Goal: Information Seeking & Learning: Find contact information

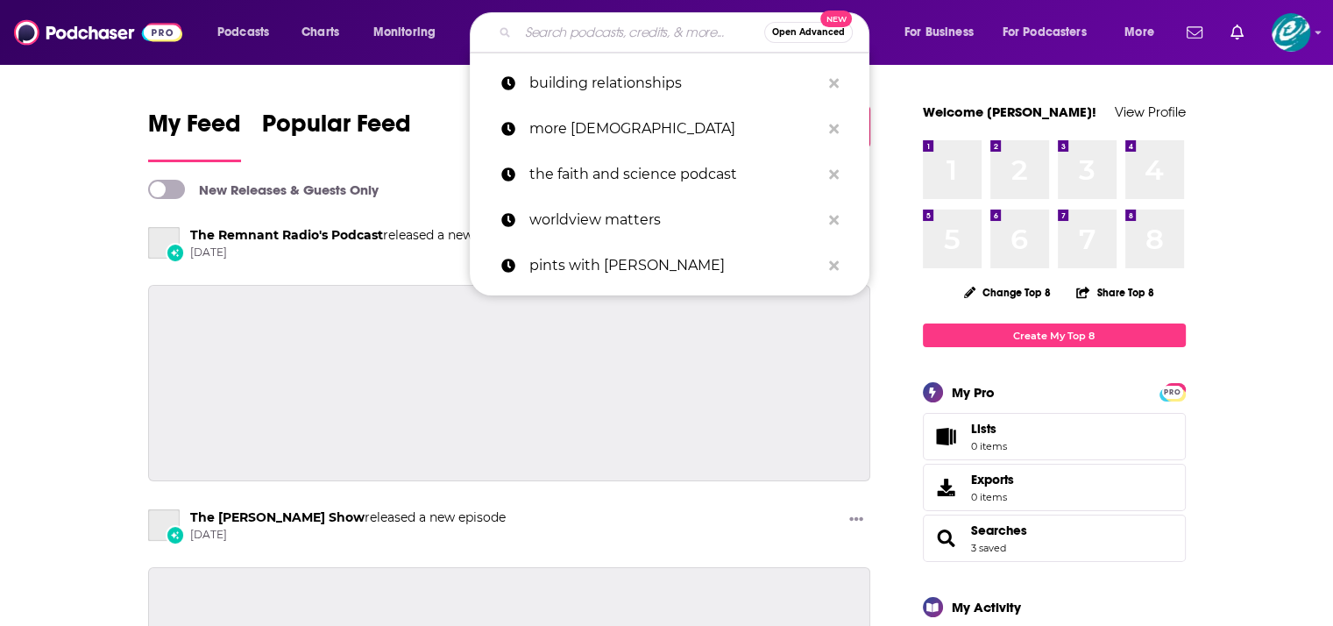
click at [592, 33] on input "Search podcasts, credits, & more..." at bounding box center [641, 32] width 246 height 28
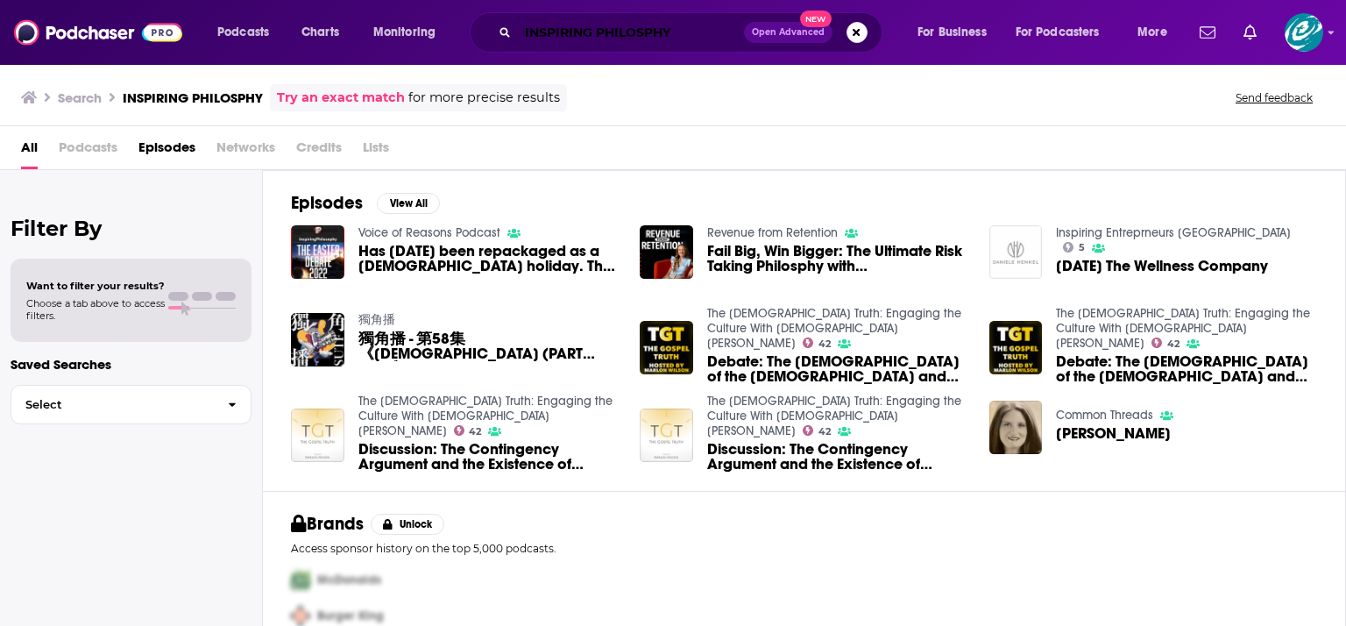
click at [711, 25] on input "INSPIRING PHILOSPHY" at bounding box center [631, 32] width 226 height 28
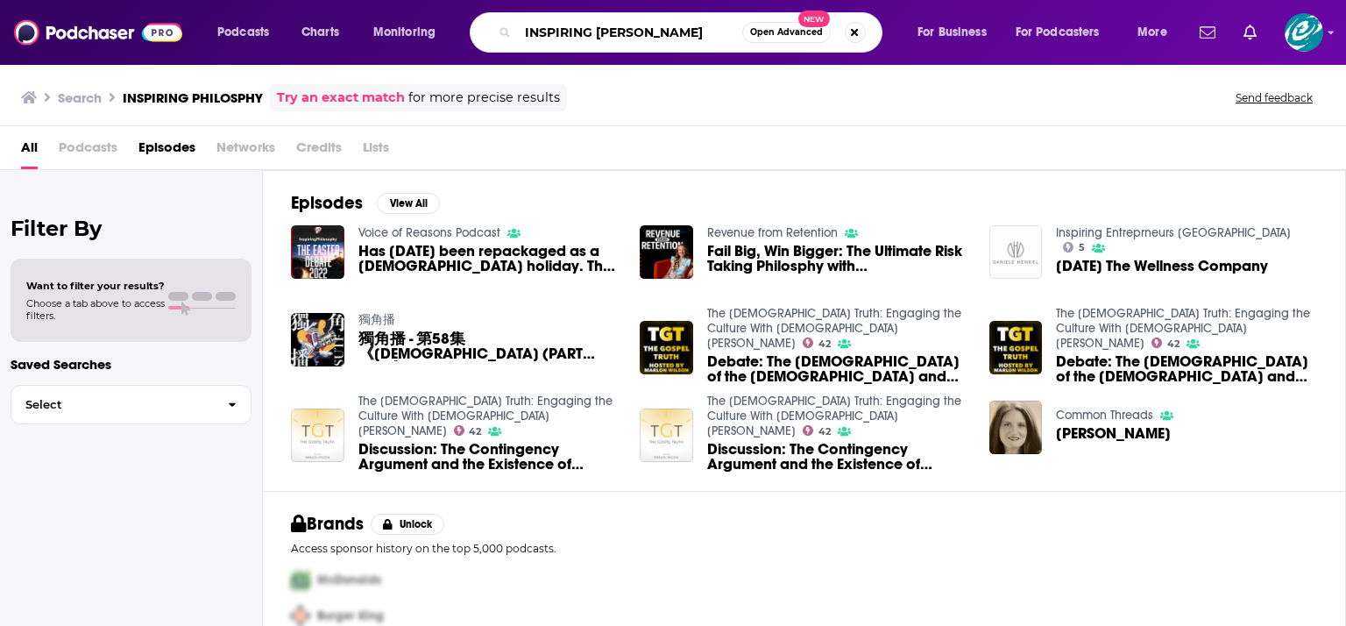
type input "INSPIRING [PERSON_NAME]"
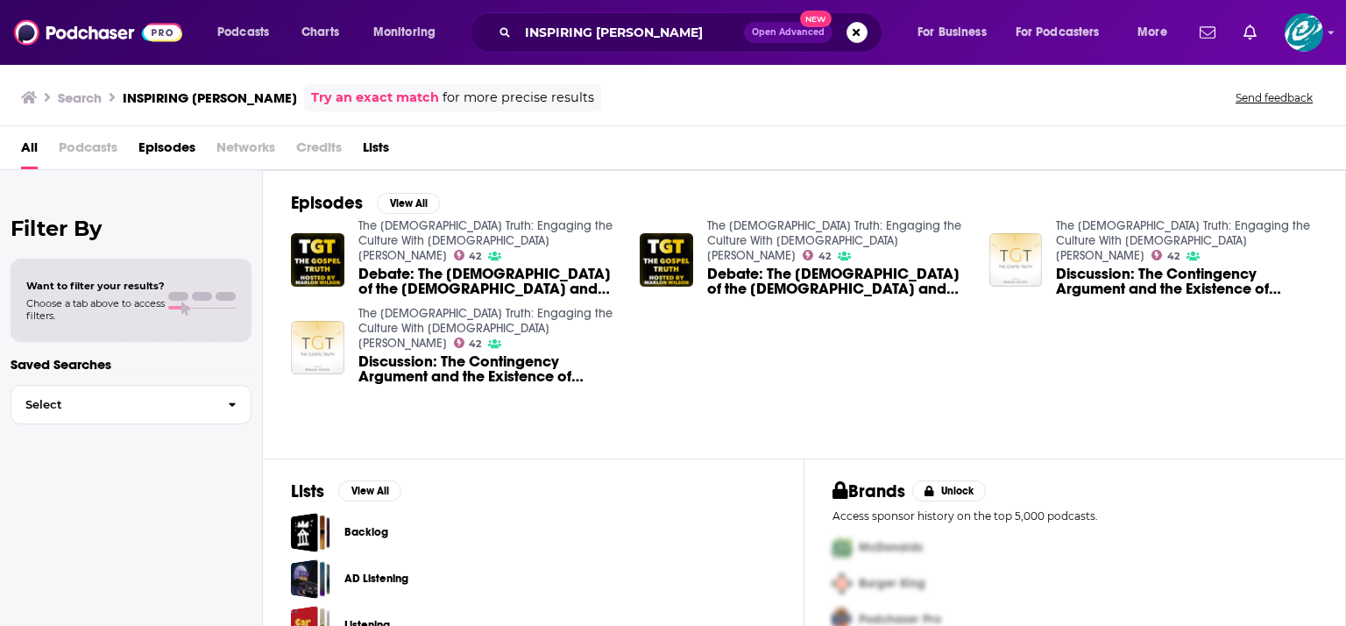
click at [77, 145] on span "Podcasts" at bounding box center [88, 151] width 59 height 36
click at [80, 150] on span "Podcasts" at bounding box center [88, 151] width 59 height 36
click at [662, 24] on input "INSPIRING [PERSON_NAME]" at bounding box center [631, 32] width 226 height 28
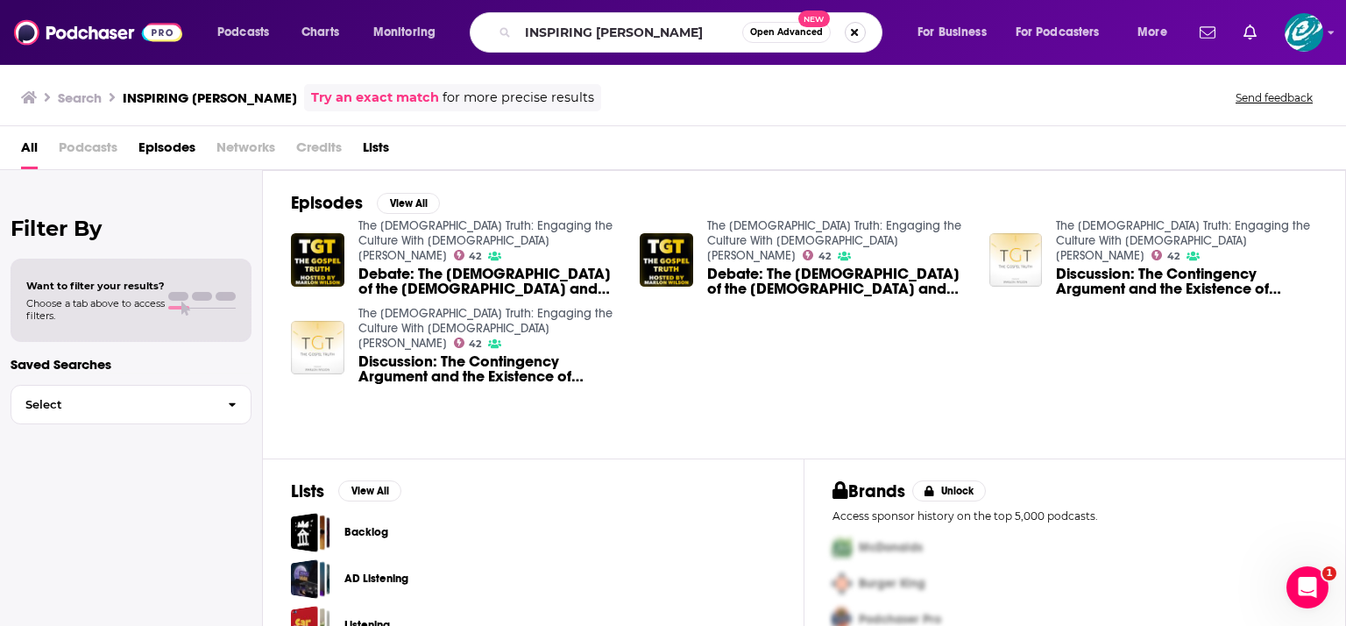
click at [860, 32] on button "Search podcasts, credits, & more..." at bounding box center [855, 32] width 21 height 21
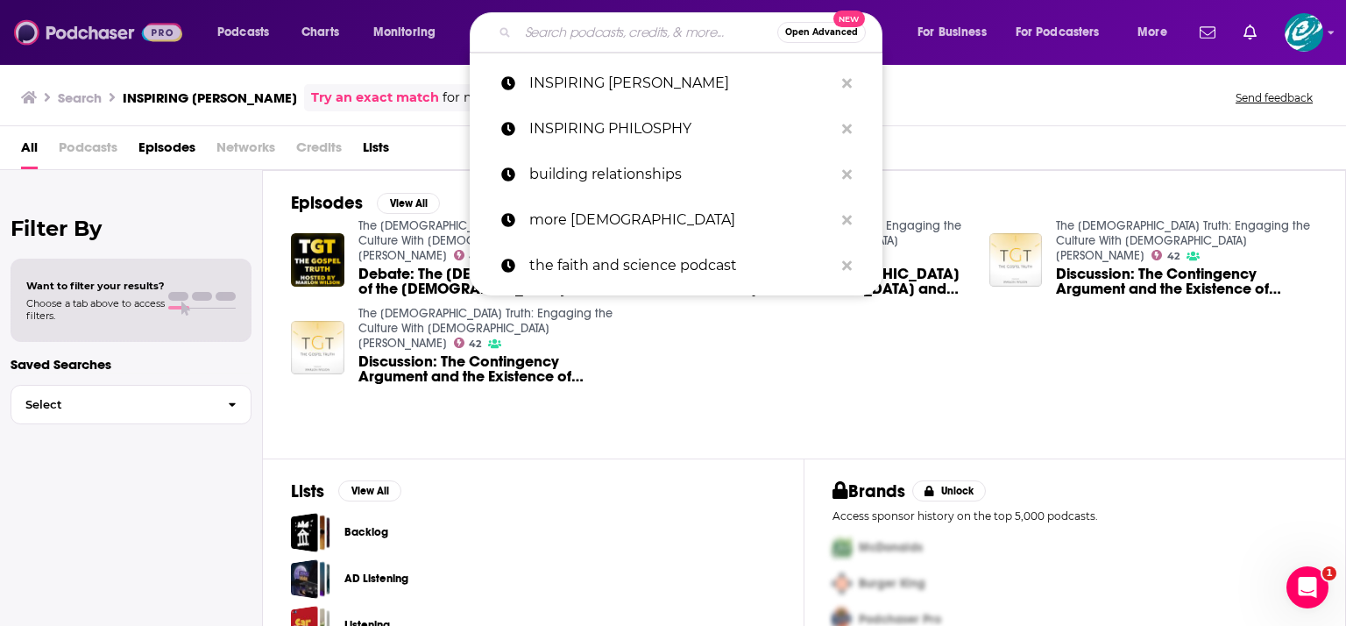
click at [63, 32] on img at bounding box center [98, 32] width 168 height 33
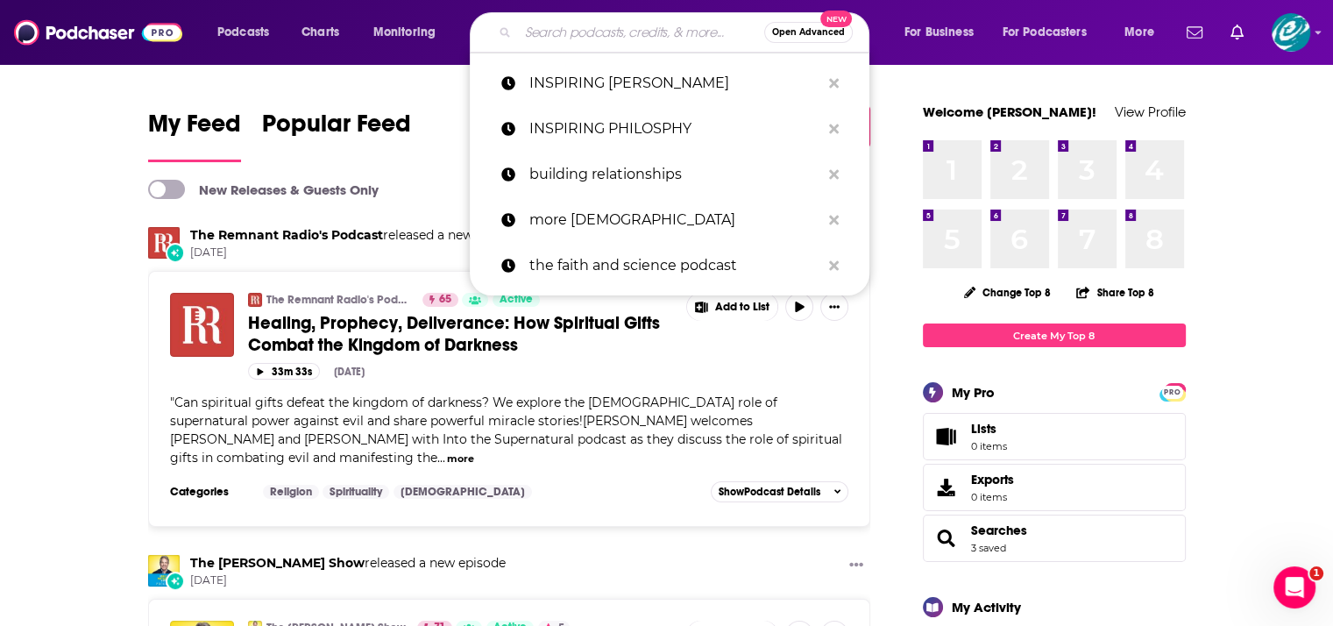
click at [628, 30] on input "Search podcasts, credits, & more..." at bounding box center [641, 32] width 246 height 28
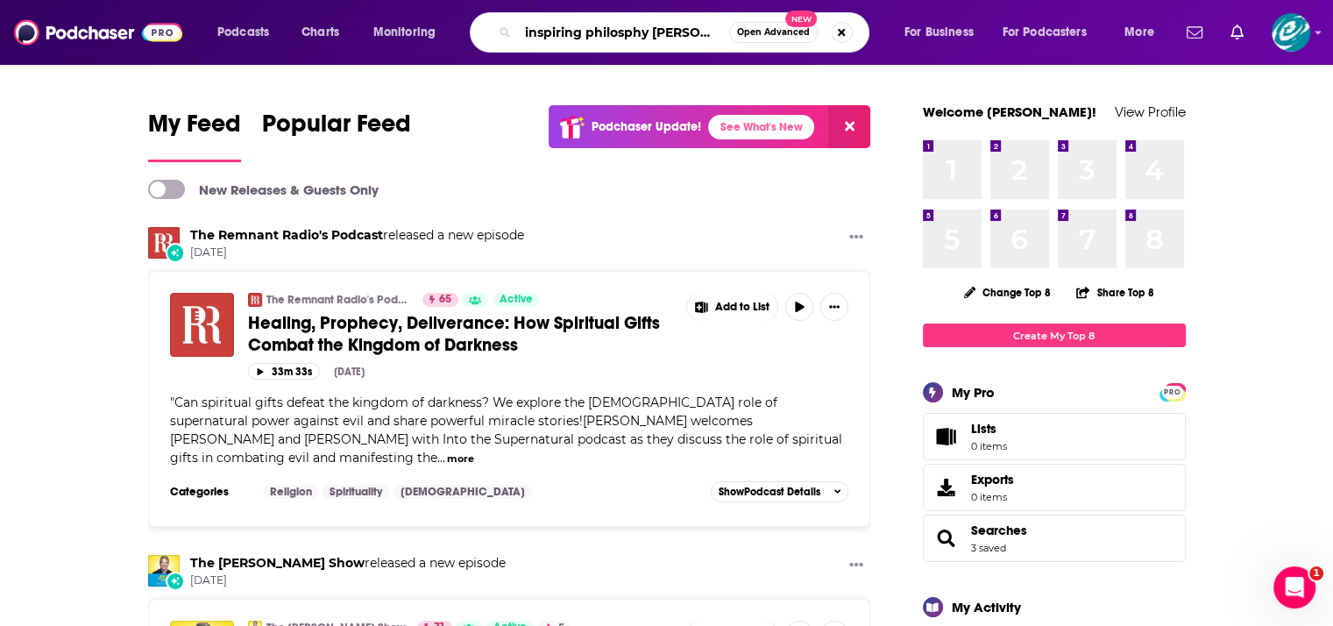
scroll to position [0, 14]
type input "inspiring philosphy [PERSON_NAME]"
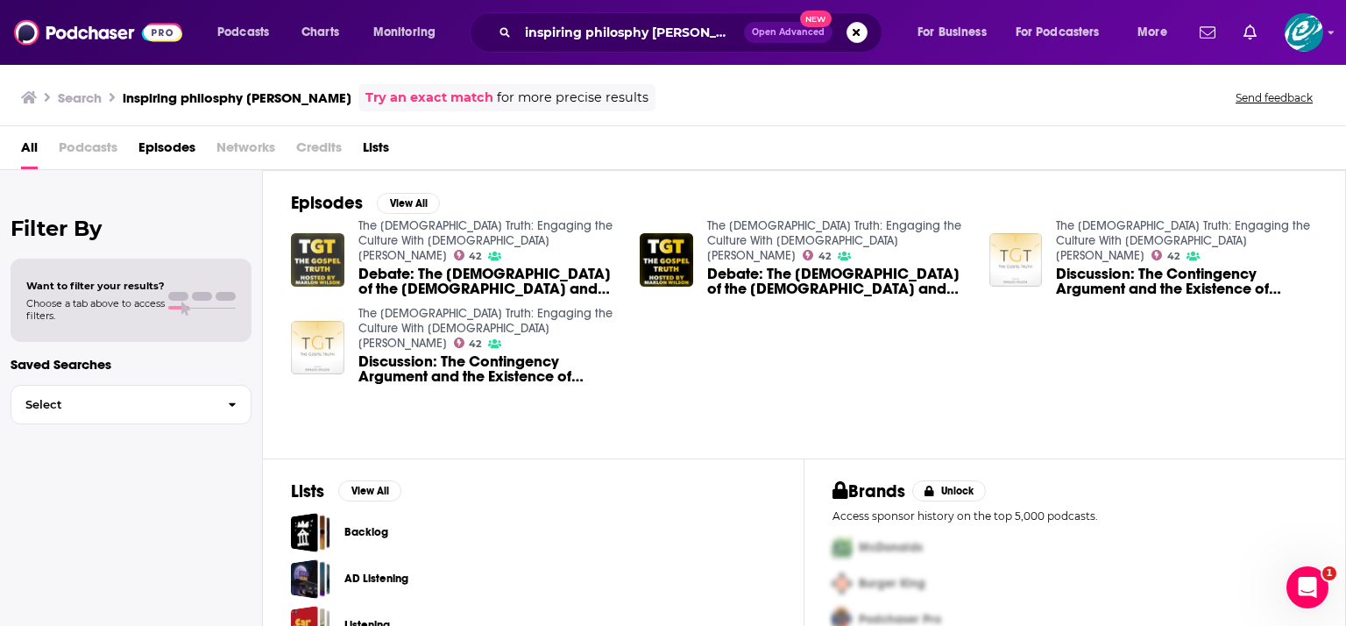
click at [315, 262] on img "Debate: The God of the Bible and Divine Hiddenness" at bounding box center [317, 259] width 53 height 53
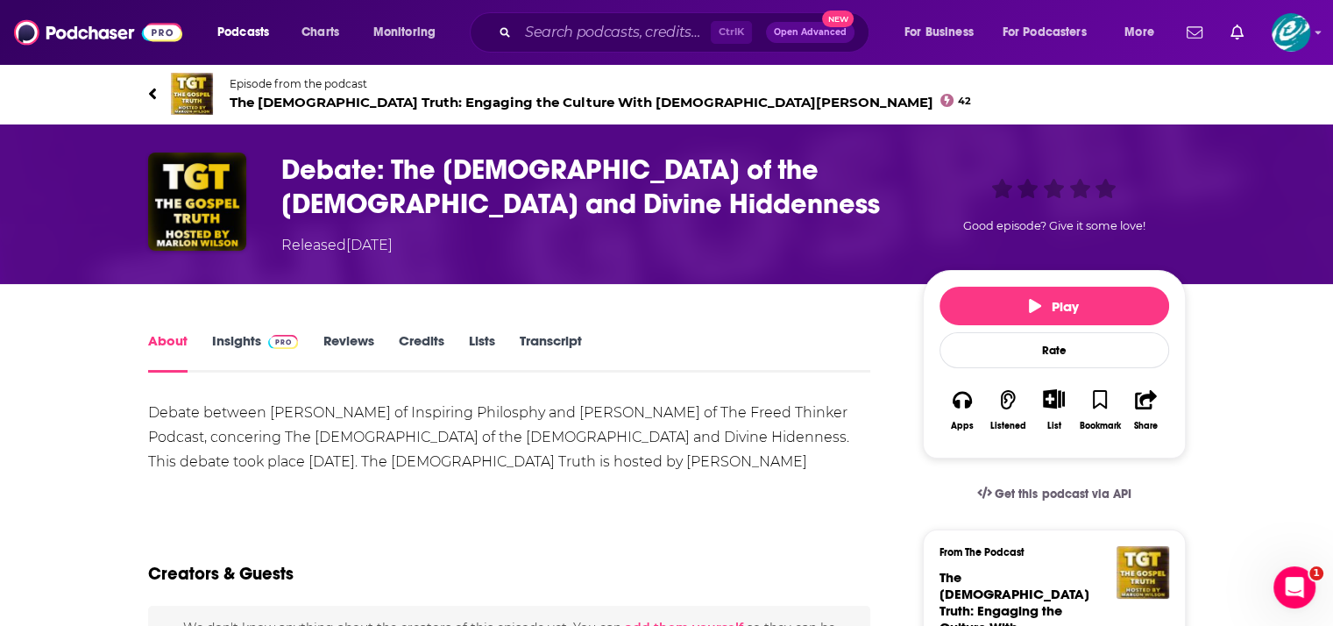
click at [230, 345] on link "Insights" at bounding box center [255, 352] width 87 height 40
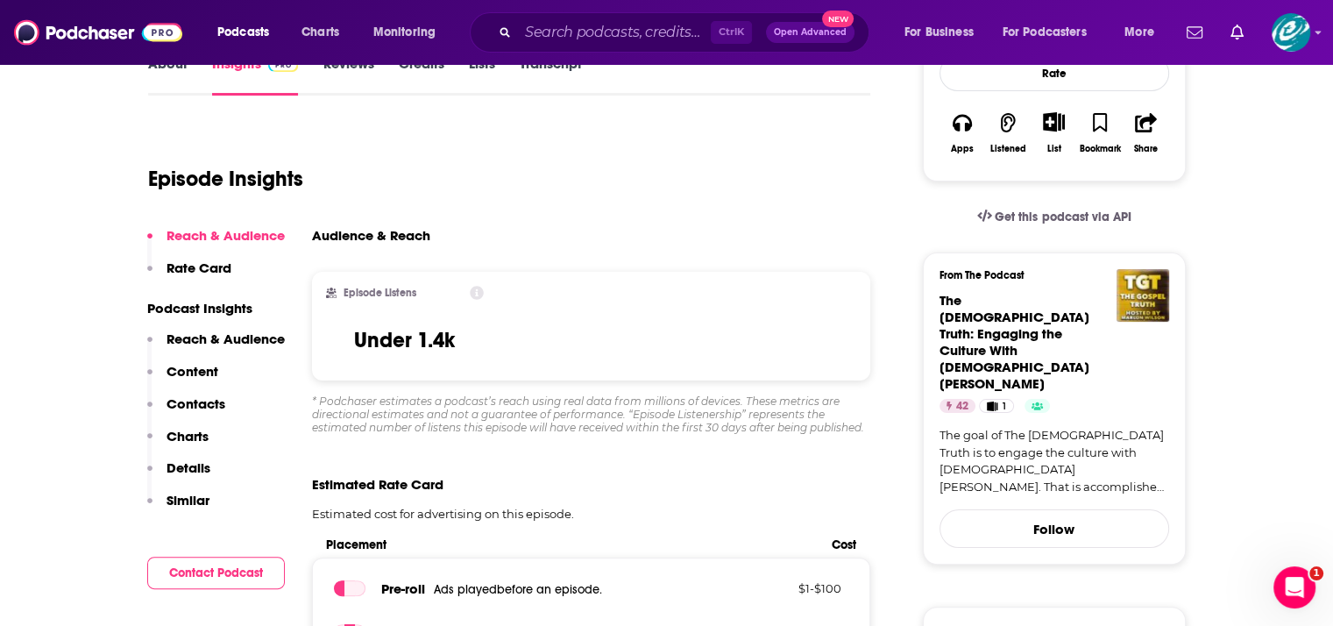
scroll to position [292, 0]
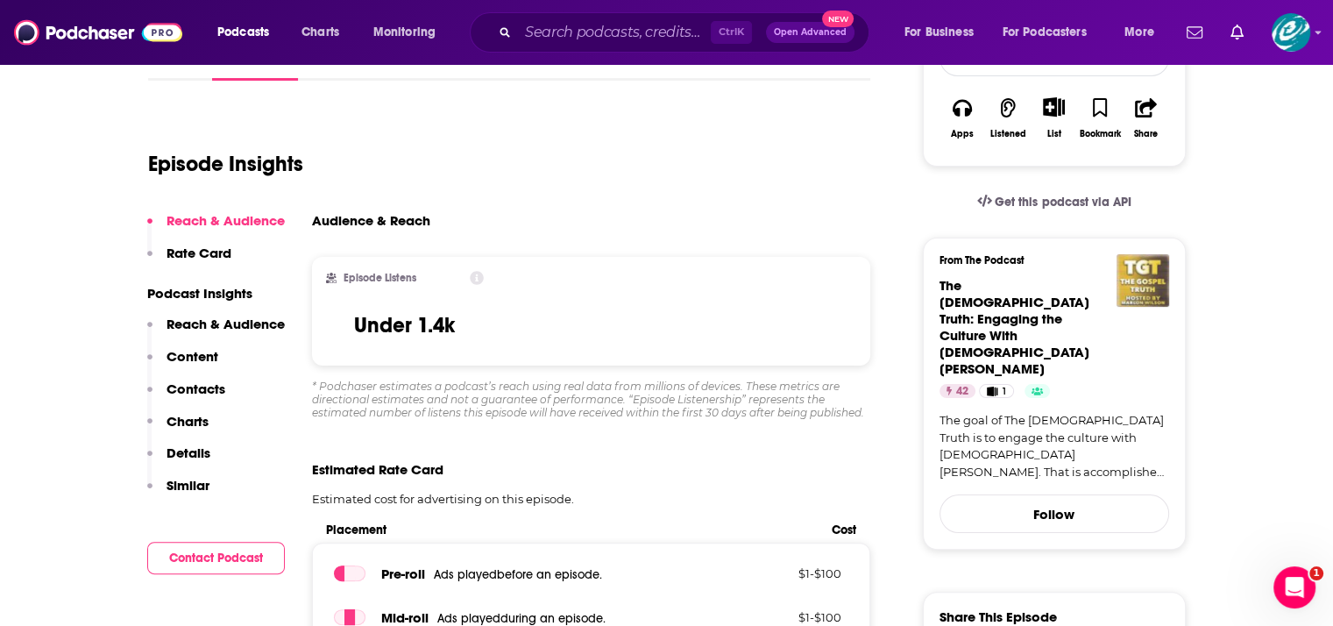
click at [1128, 283] on img "The Gospel Truth: Engaging the Culture With Christian Truth" at bounding box center [1142, 280] width 53 height 53
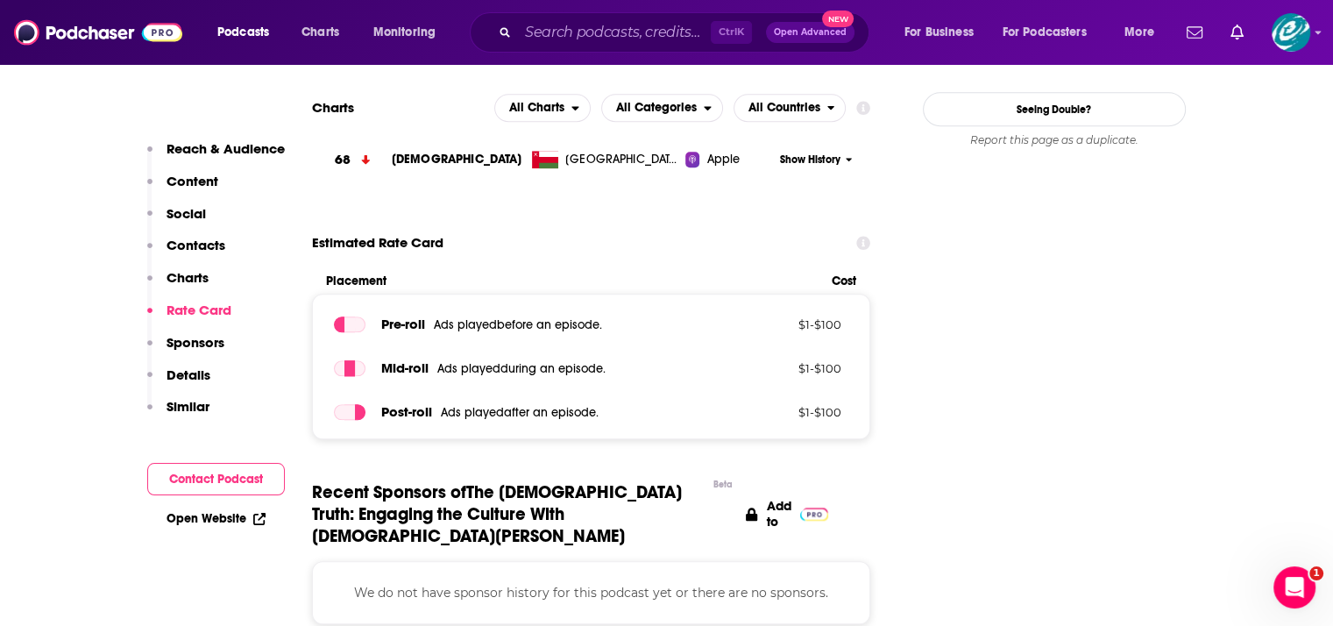
scroll to position [1606, 0]
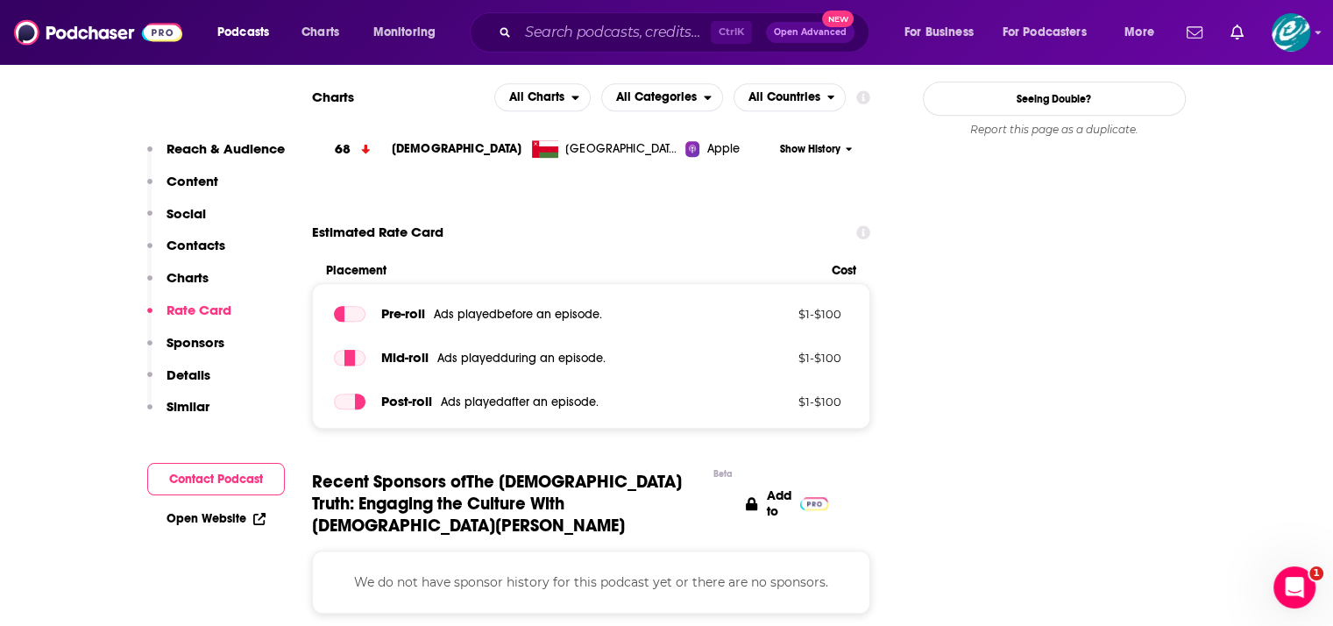
click at [230, 519] on link "Open Website" at bounding box center [215, 518] width 99 height 15
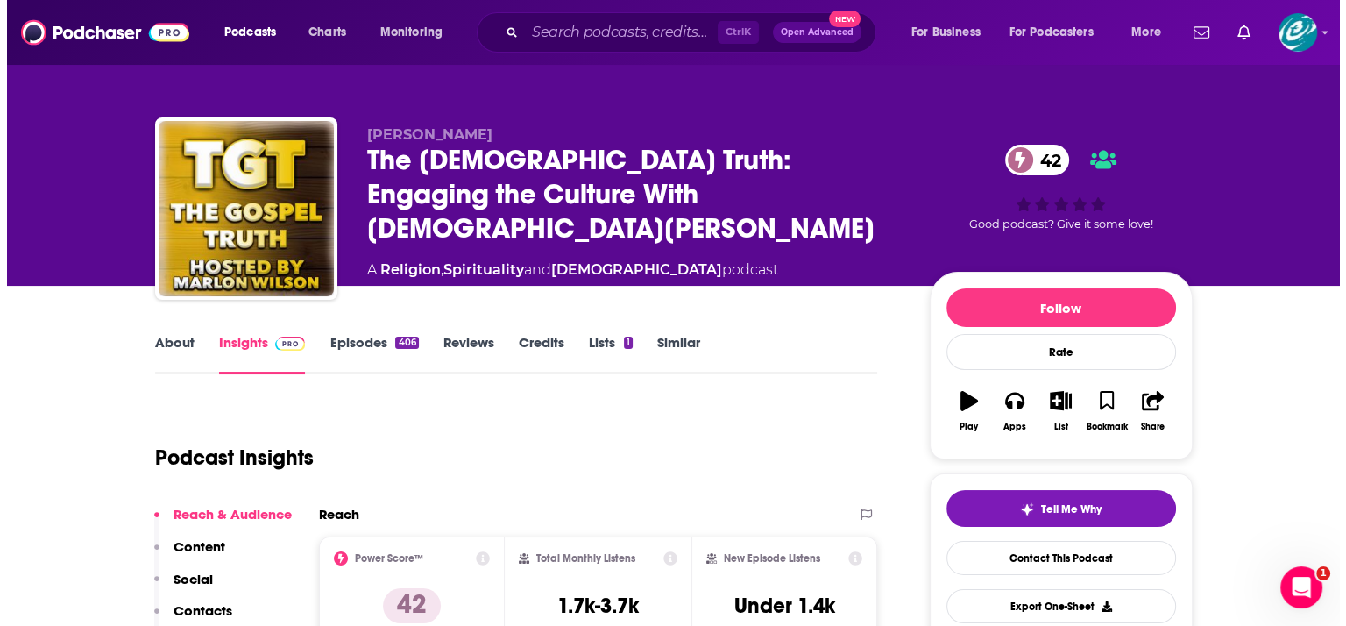
scroll to position [0, 0]
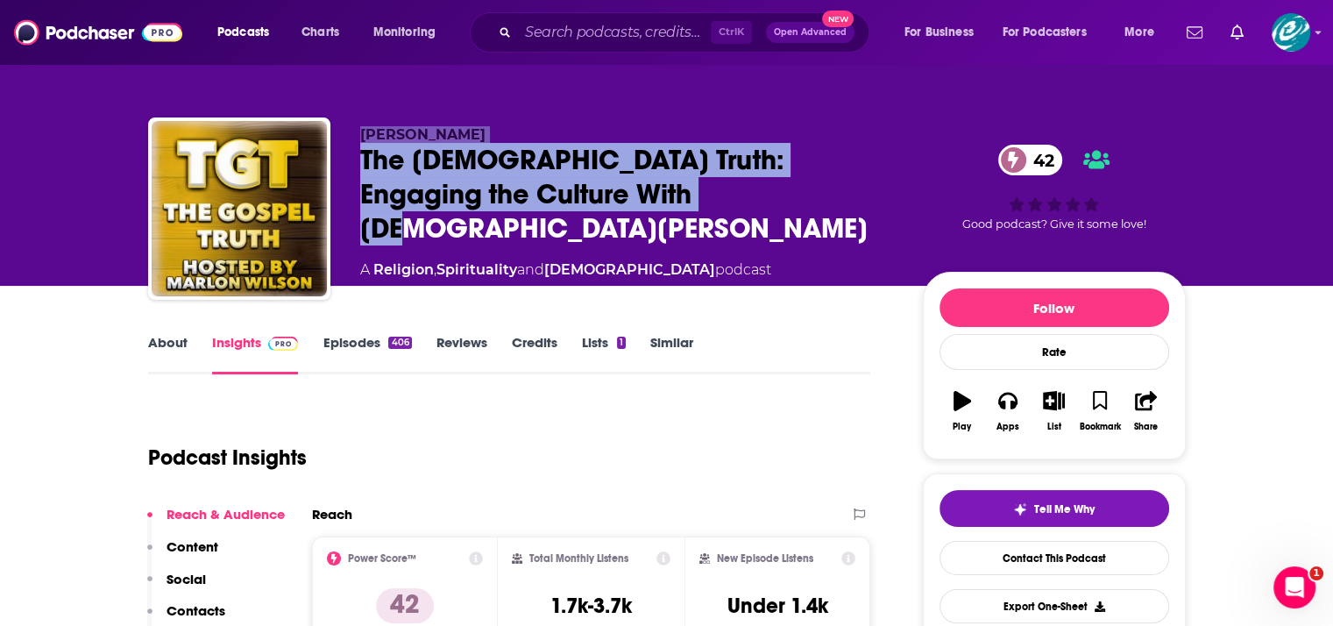
drag, startPoint x: 613, startPoint y: 209, endPoint x: 329, endPoint y: 177, distance: 285.7
click at [329, 177] on div "[PERSON_NAME] The [DEMOGRAPHIC_DATA] Truth: Engaging the Culture With [DEMOGRAP…" at bounding box center [667, 211] width 1038 height 189
copy div "[PERSON_NAME] The [DEMOGRAPHIC_DATA] Truth: Engaging the Culture With [DEMOGRAP…"
click at [647, 38] on input "Search podcasts, credits, & more..." at bounding box center [614, 32] width 193 height 28
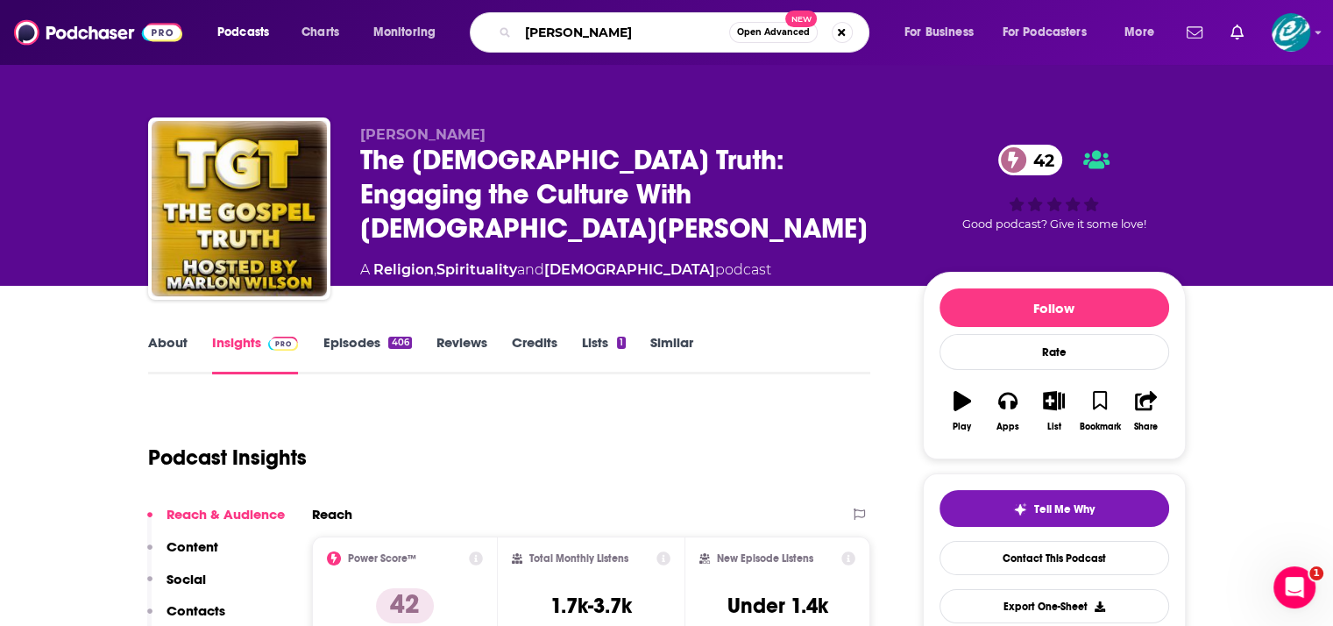
type input "[PERSON_NAME]"
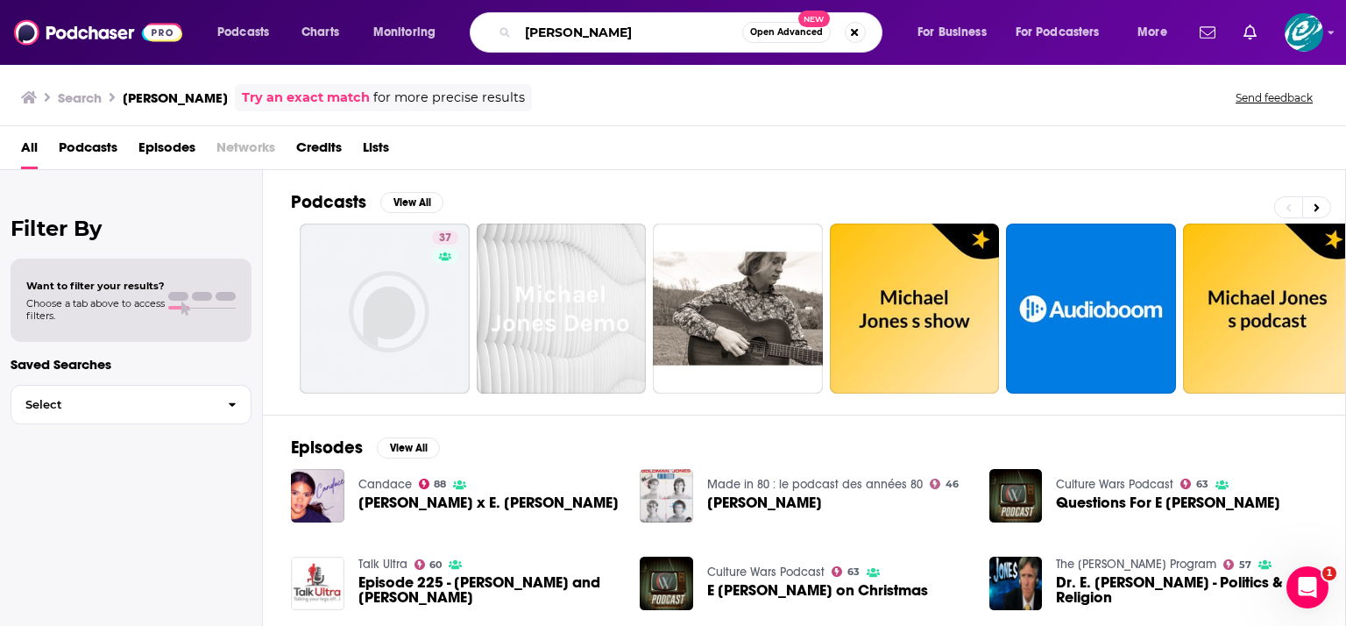
click at [648, 33] on input "[PERSON_NAME]" at bounding box center [630, 32] width 224 height 28
type input "[PERSON_NAME] inspiring"
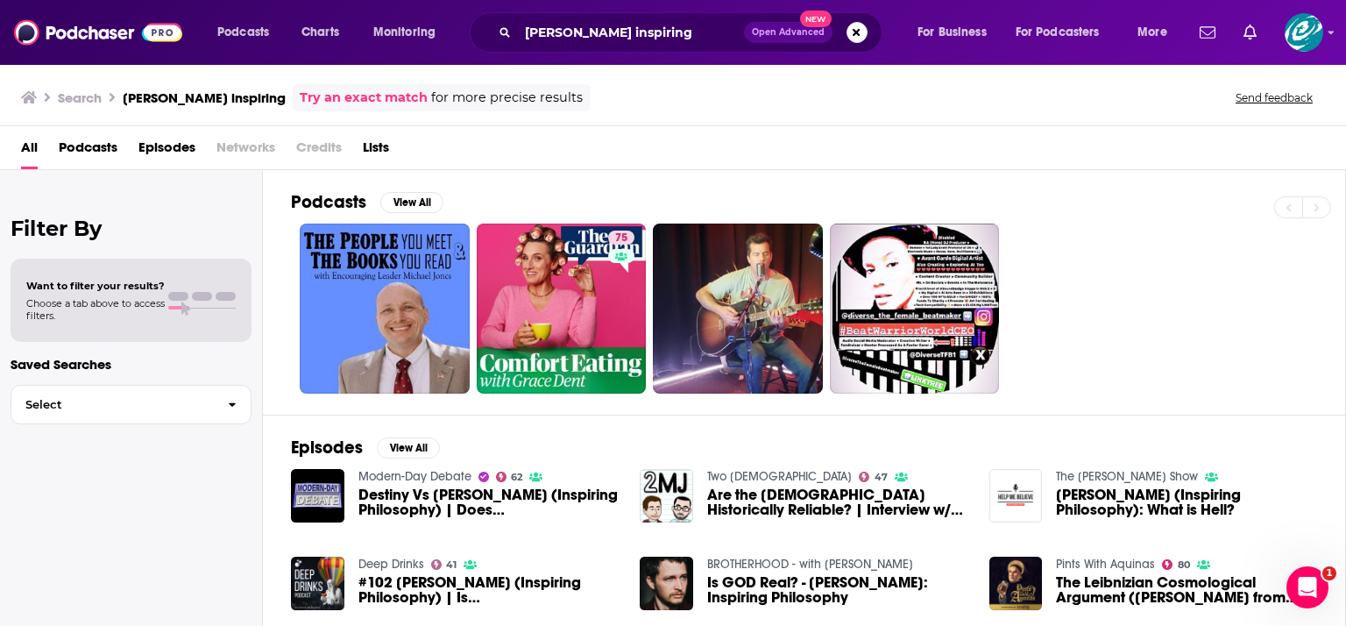
click at [445, 504] on span "Destiny Vs [PERSON_NAME] (Inspiring Philosophy) | Does [DEMOGRAPHIC_DATA] Exist?" at bounding box center [488, 502] width 261 height 30
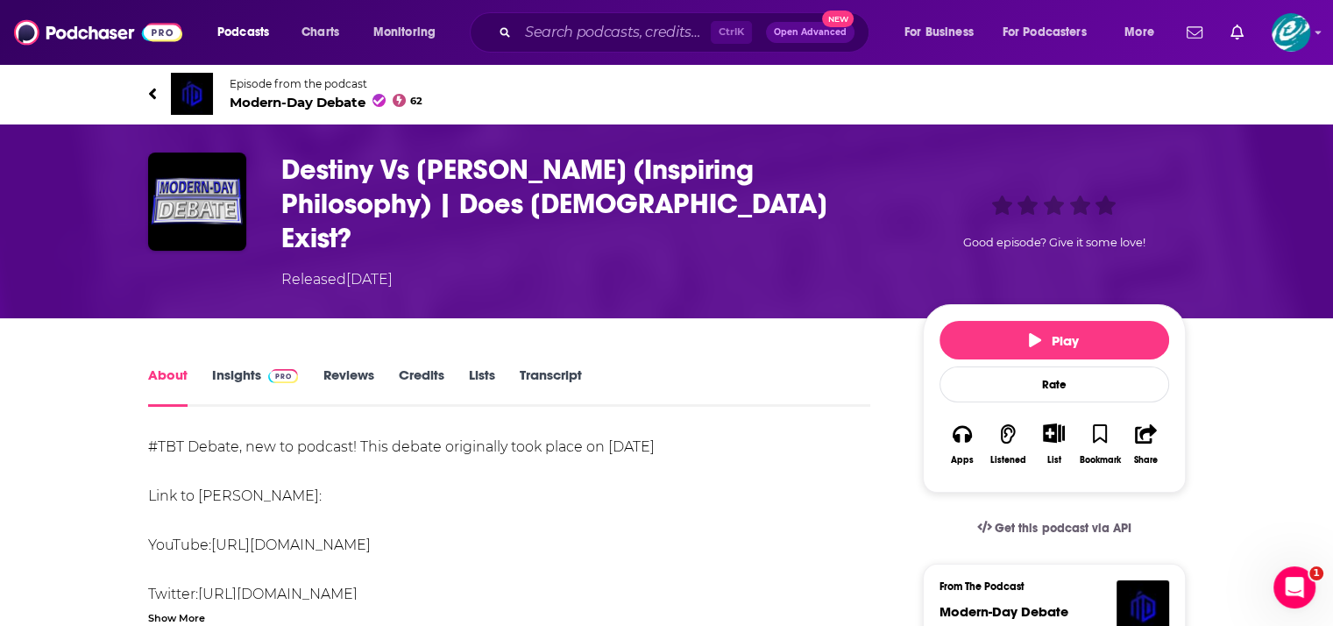
drag, startPoint x: 587, startPoint y: 507, endPoint x: 216, endPoint y: 504, distance: 370.7
copy link "[URL][DOMAIN_NAME]"
click at [550, 34] on input "Search podcasts, credits, & more..." at bounding box center [614, 32] width 193 height 28
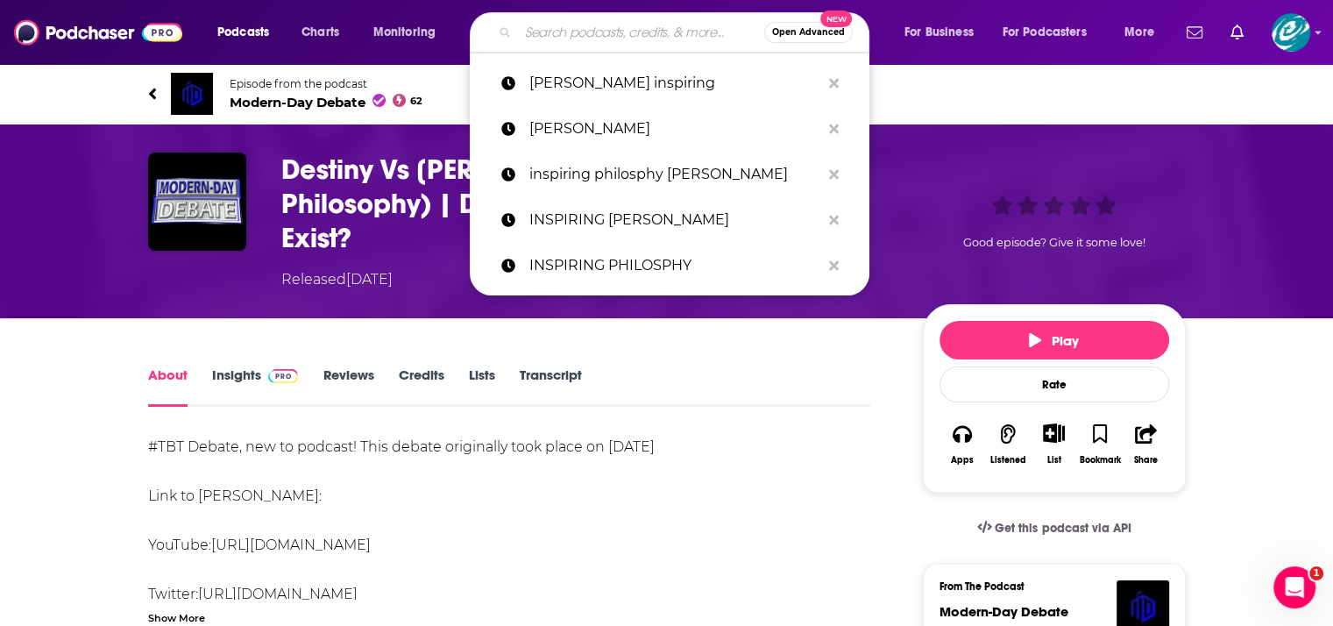
paste input "[URL][DOMAIN_NAME]"
type input "[URL][DOMAIN_NAME]"
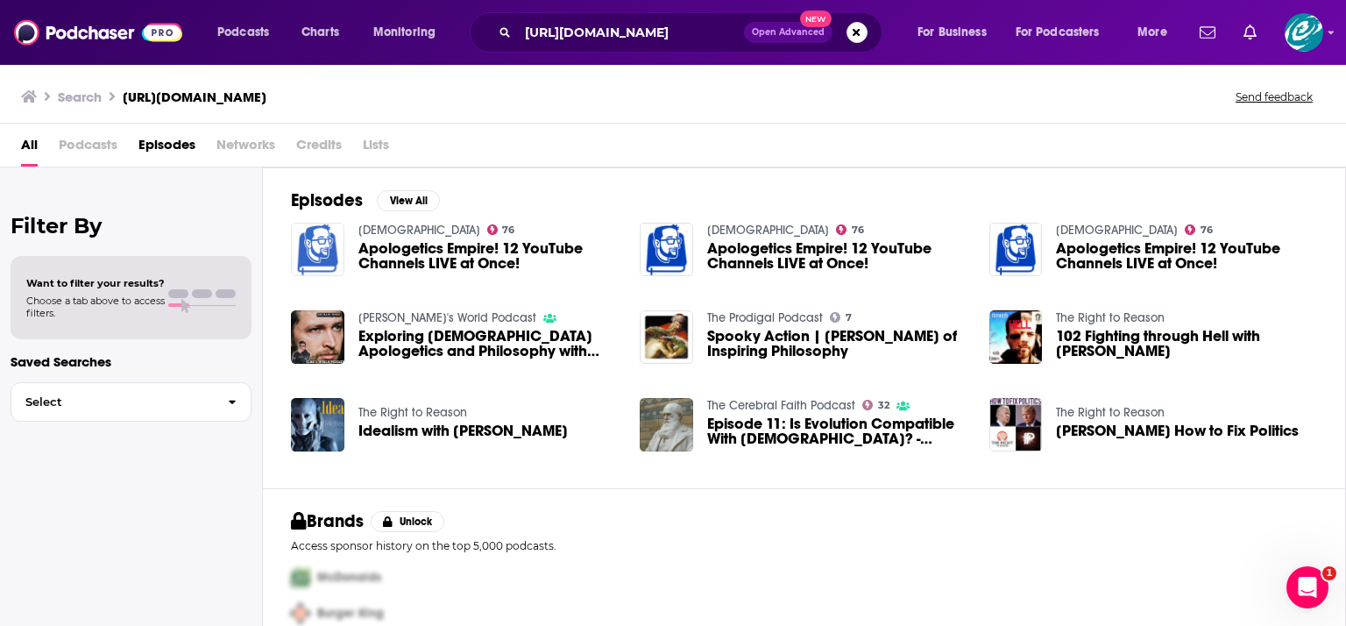
click at [330, 268] on img "Apologetics Empire! 12 YouTube Channels LIVE at Once!" at bounding box center [317, 249] width 53 height 53
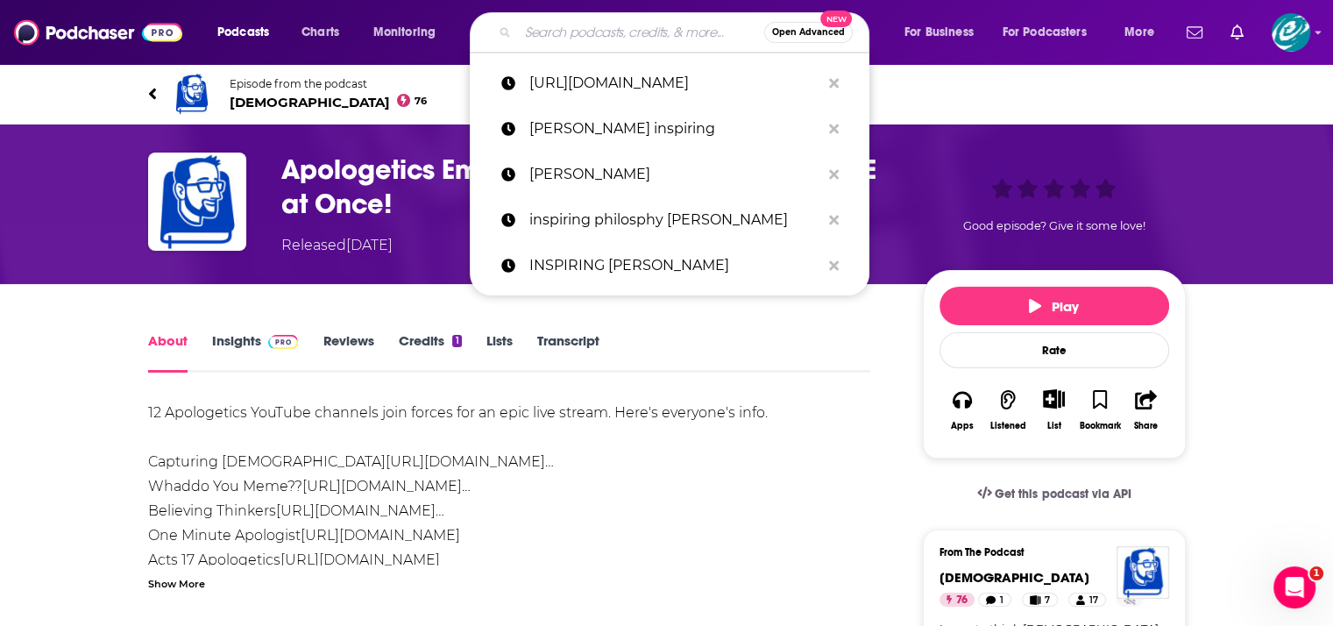
click at [531, 29] on input "Search podcasts, credits, & more..." at bounding box center [641, 32] width 246 height 28
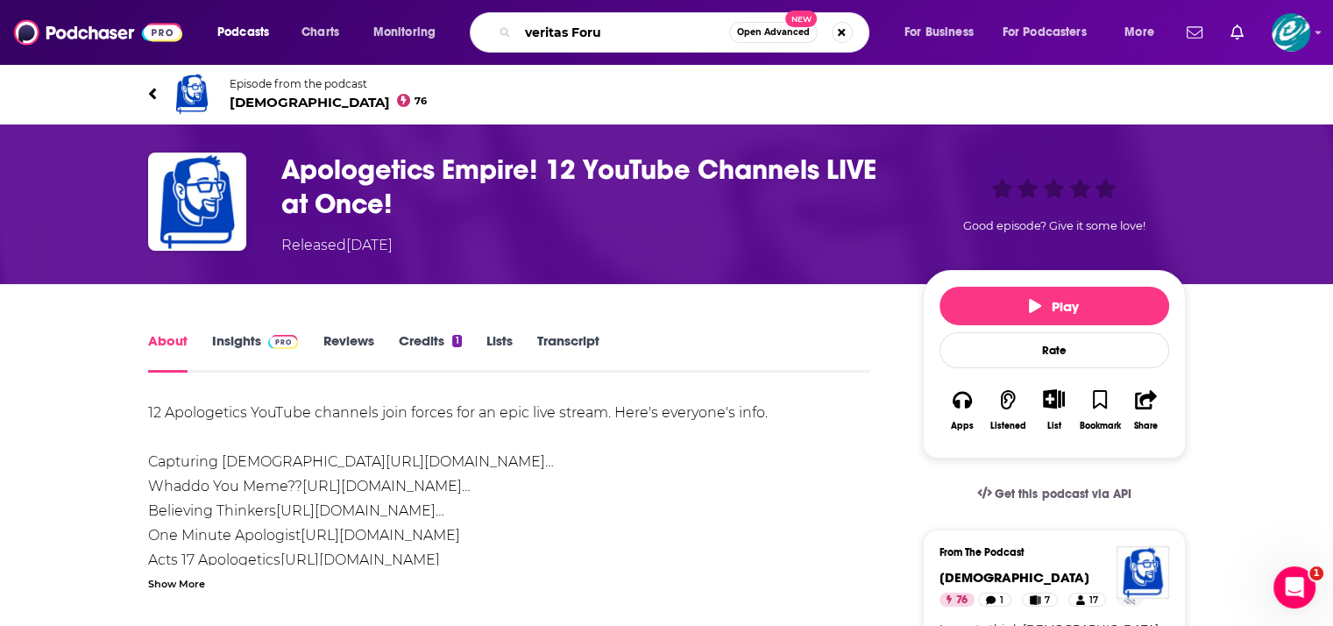
type input "veritas Forum"
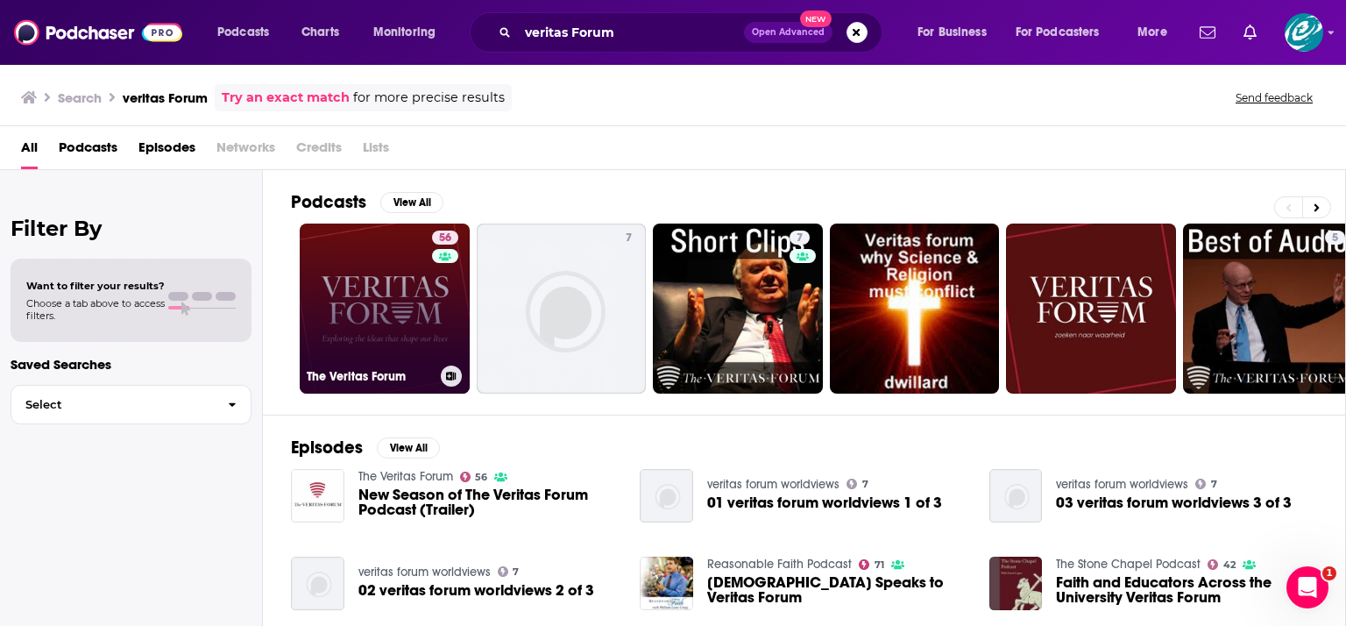
click at [397, 331] on link "56 The Veritas Forum" at bounding box center [385, 308] width 170 height 170
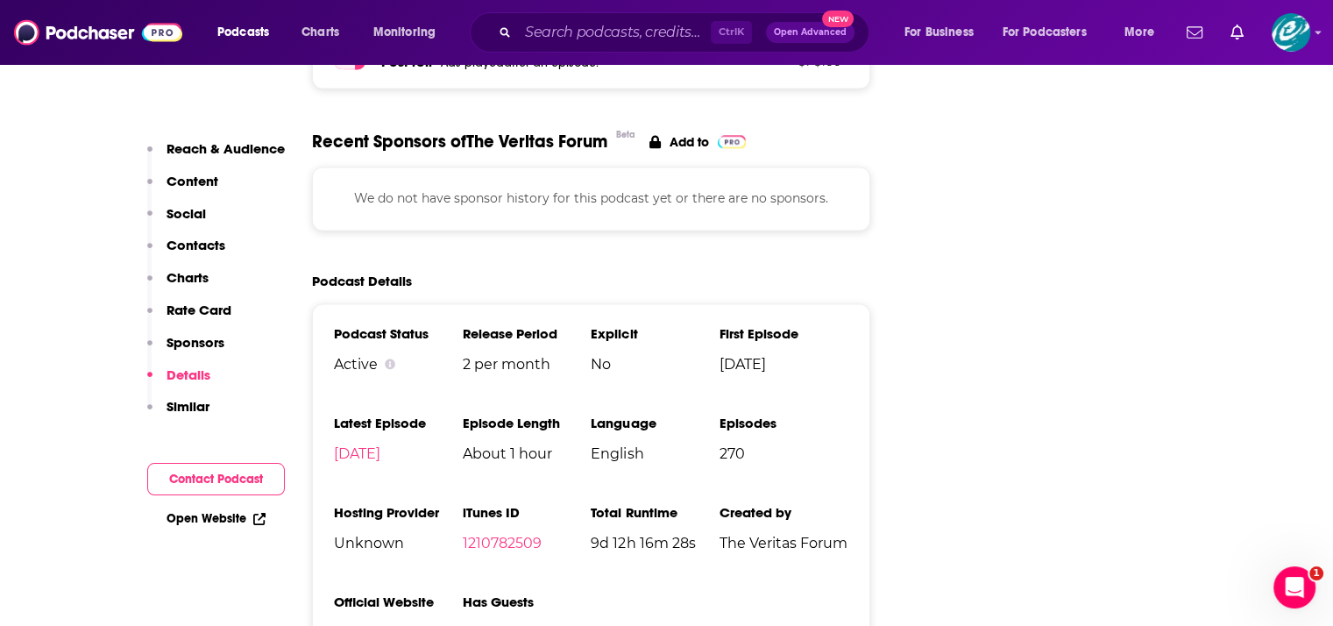
click at [247, 478] on button "Contact Podcast" at bounding box center [216, 479] width 138 height 32
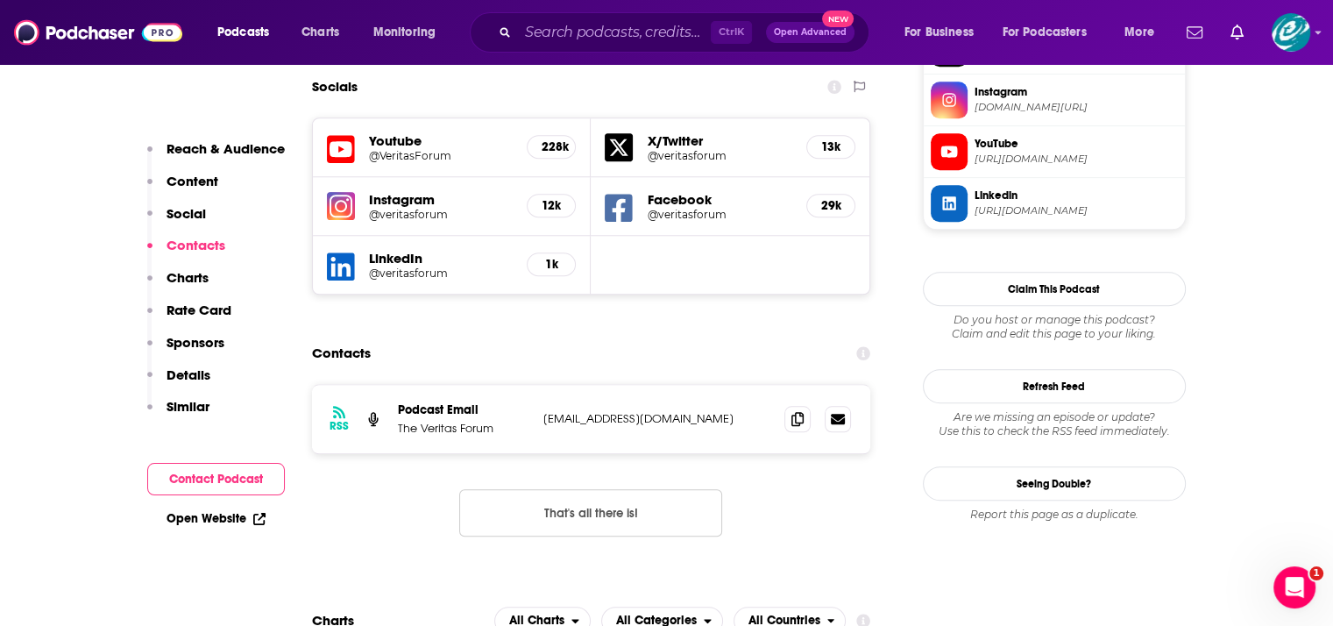
scroll to position [1605, 0]
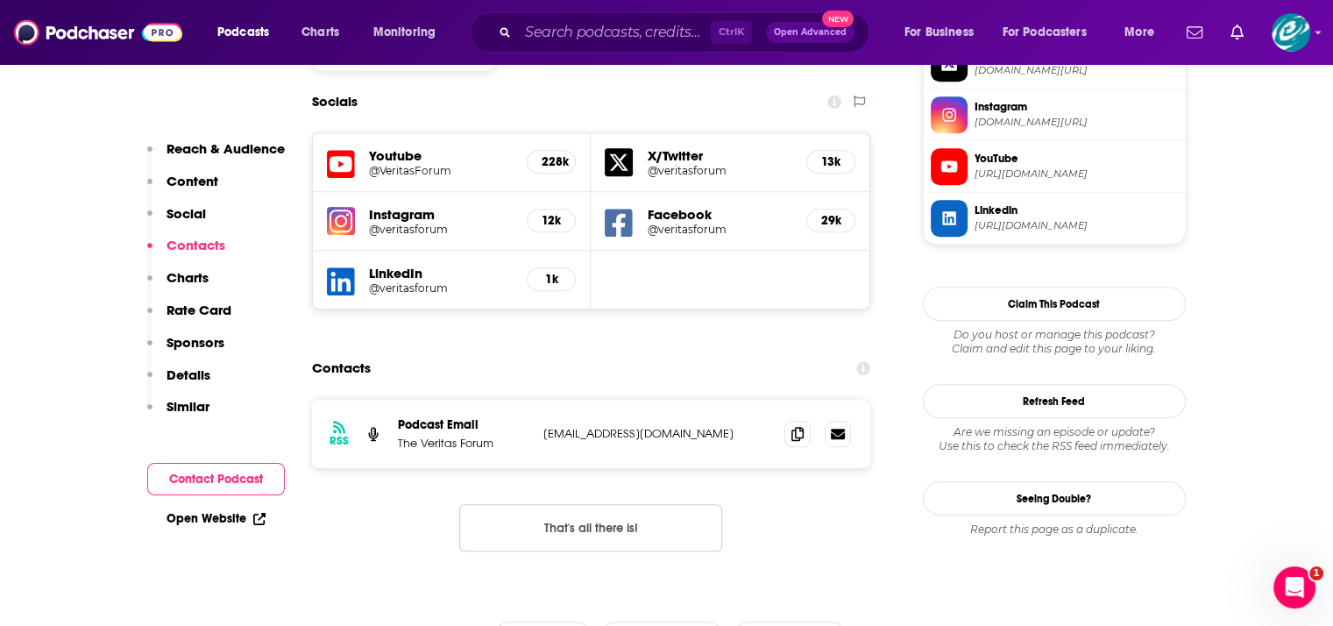
click at [580, 426] on p "[EMAIL_ADDRESS][DOMAIN_NAME]" at bounding box center [657, 433] width 228 height 15
click at [804, 420] on span at bounding box center [797, 433] width 26 height 26
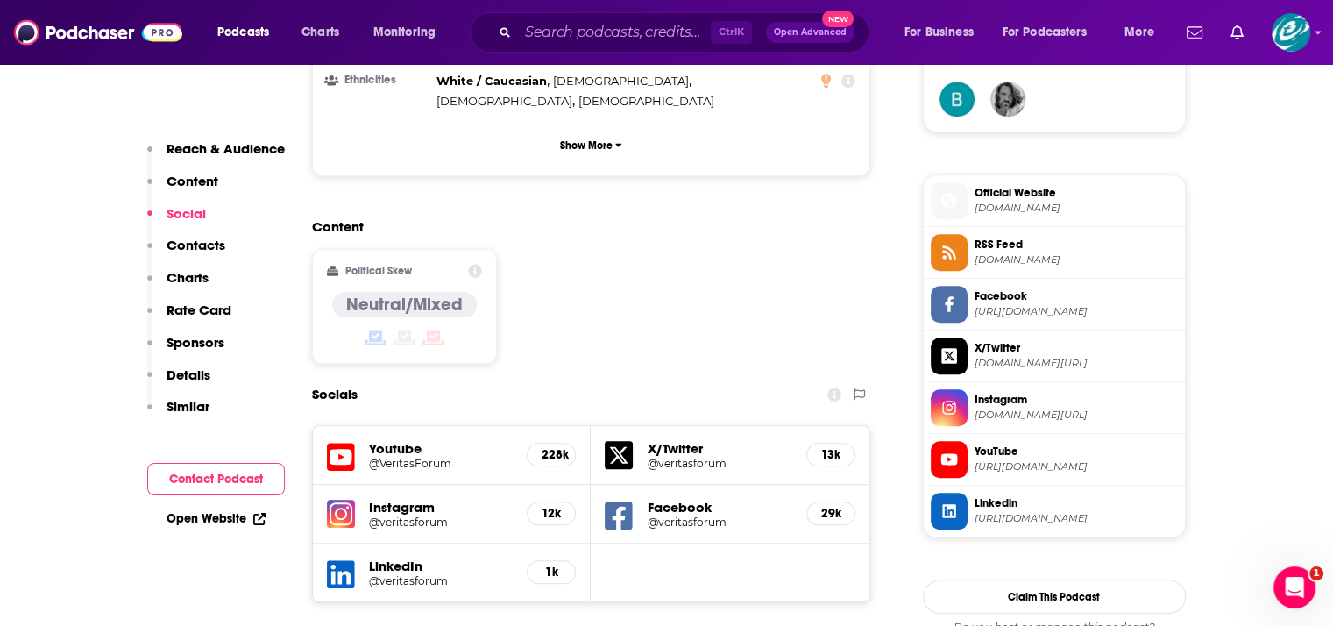
scroll to position [1314, 0]
click at [385, 439] on h5 "Youtube" at bounding box center [441, 447] width 145 height 17
click at [340, 442] on icon at bounding box center [341, 456] width 28 height 28
